Goal: Register for event/course

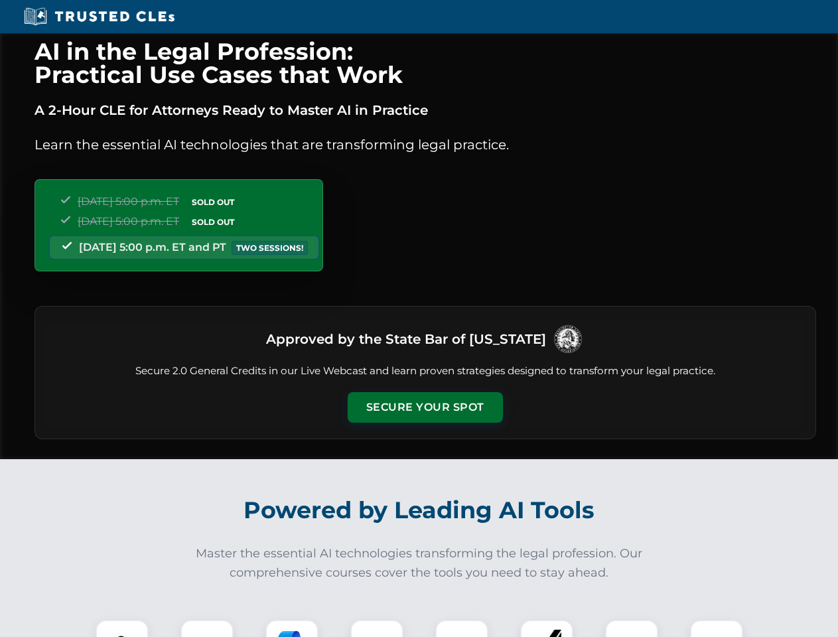
click at [425, 407] on button "Secure Your Spot" at bounding box center [425, 407] width 155 height 31
click at [122, 628] on img at bounding box center [122, 646] width 38 height 38
click at [207, 628] on div at bounding box center [206, 646] width 53 height 53
click at [292, 628] on div at bounding box center [291, 646] width 53 height 53
click at [377, 628] on img at bounding box center [376, 646] width 37 height 37
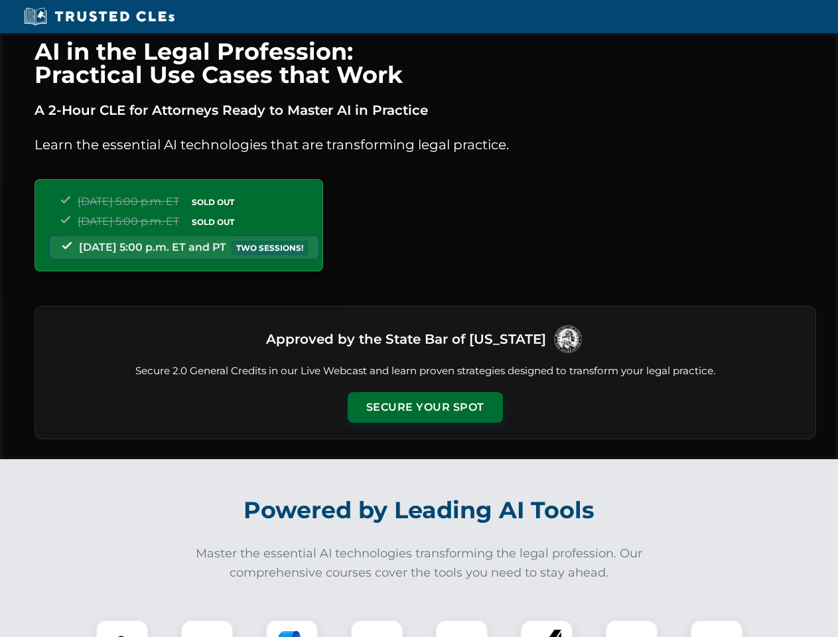
click at [462, 628] on div at bounding box center [461, 646] width 53 height 53
